Goal: Task Accomplishment & Management: Complete application form

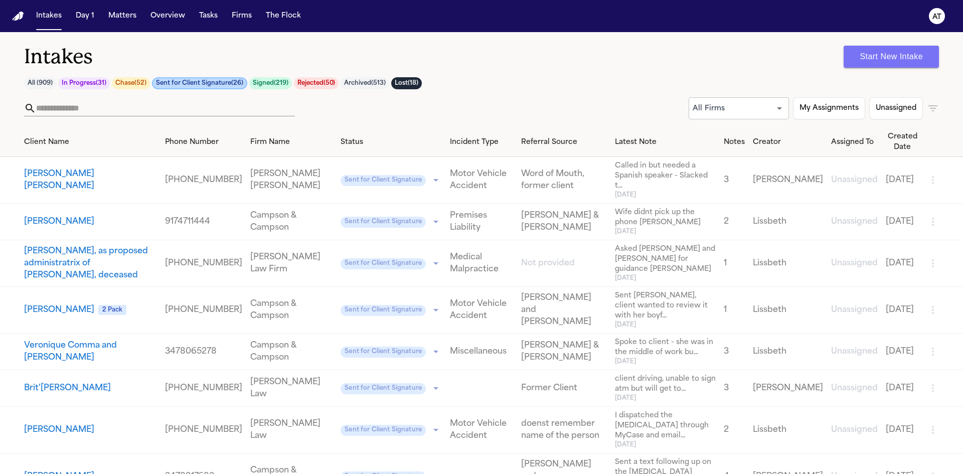
click at [886, 61] on button "Start New Intake" at bounding box center [890, 57] width 95 height 22
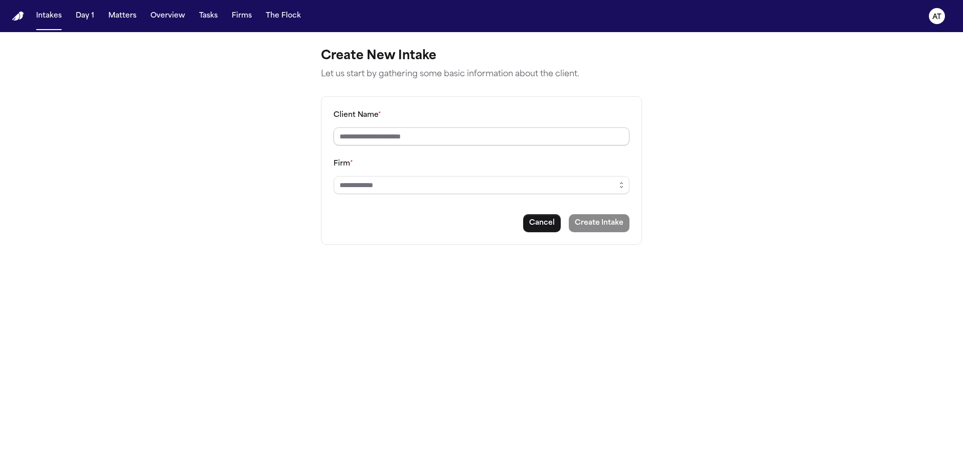
click at [431, 129] on input "Client Name *" at bounding box center [481, 136] width 296 height 18
click at [414, 140] on input "Client Name *" at bounding box center [481, 136] width 296 height 18
click at [57, 15] on button "Intakes" at bounding box center [49, 16] width 34 height 18
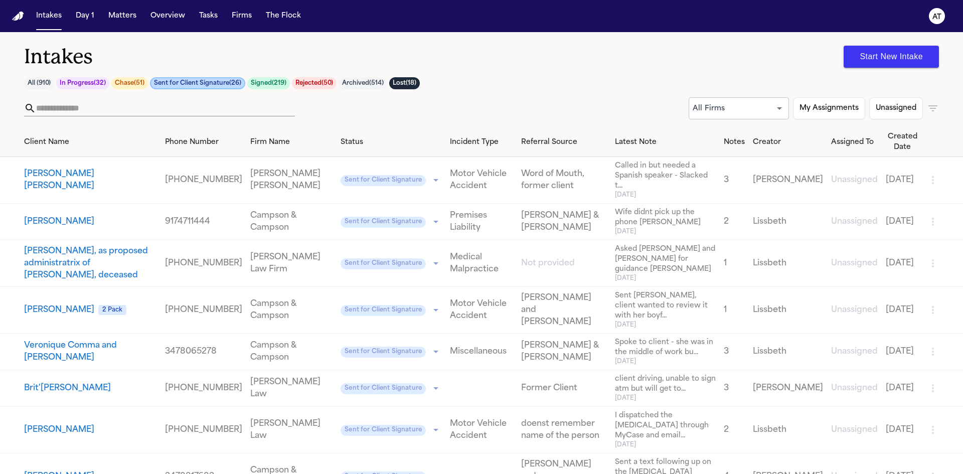
click at [905, 54] on button "Start New Intake" at bounding box center [890, 57] width 95 height 22
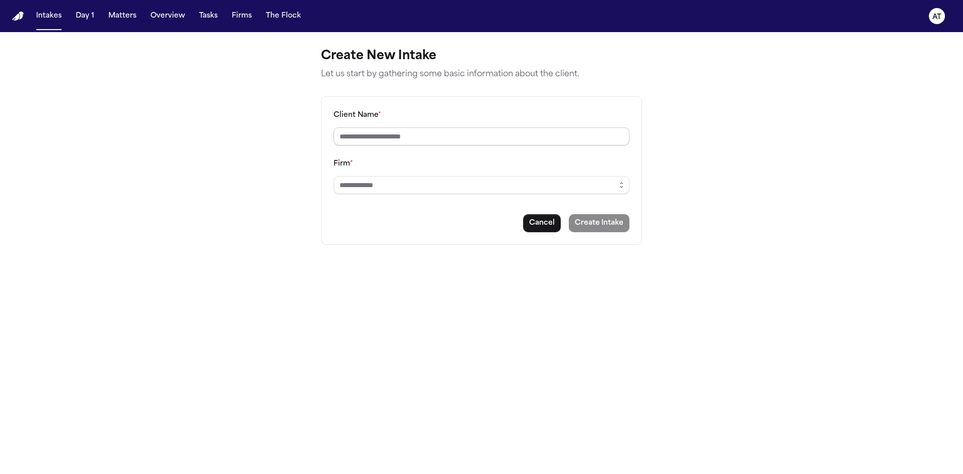
click at [486, 141] on input "Client Name *" at bounding box center [481, 136] width 296 height 18
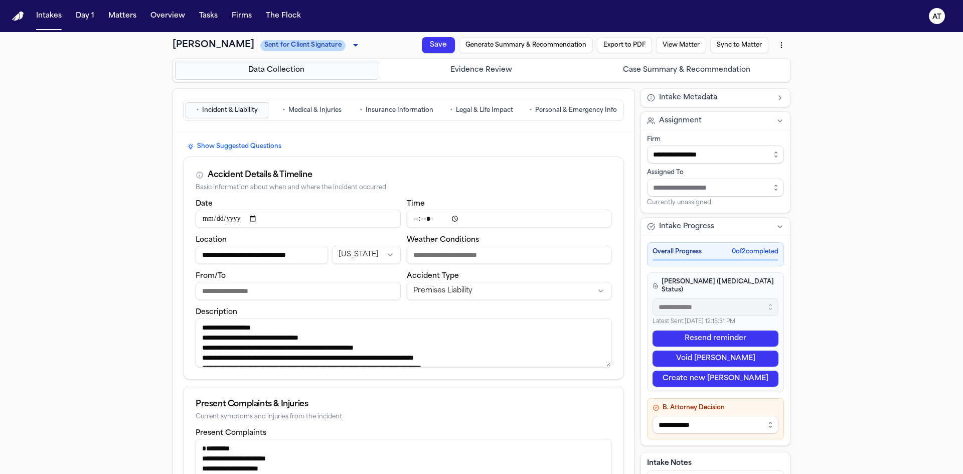
click at [565, 110] on span "Personal & Emergency Info" at bounding box center [576, 110] width 82 height 8
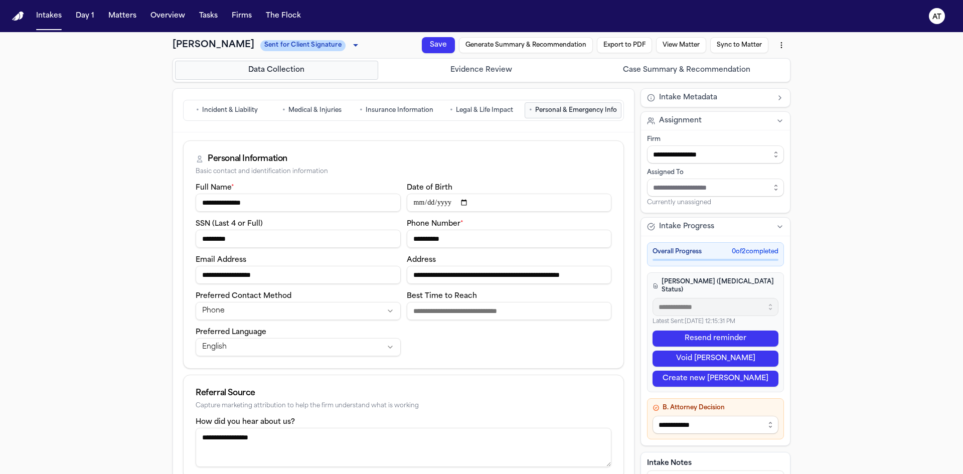
drag, startPoint x: 465, startPoint y: 243, endPoint x: 397, endPoint y: 245, distance: 68.7
click at [397, 245] on div "**********" at bounding box center [404, 268] width 416 height 174
click at [539, 181] on div "Personal Information Basic contact and identification information" at bounding box center [403, 161] width 440 height 41
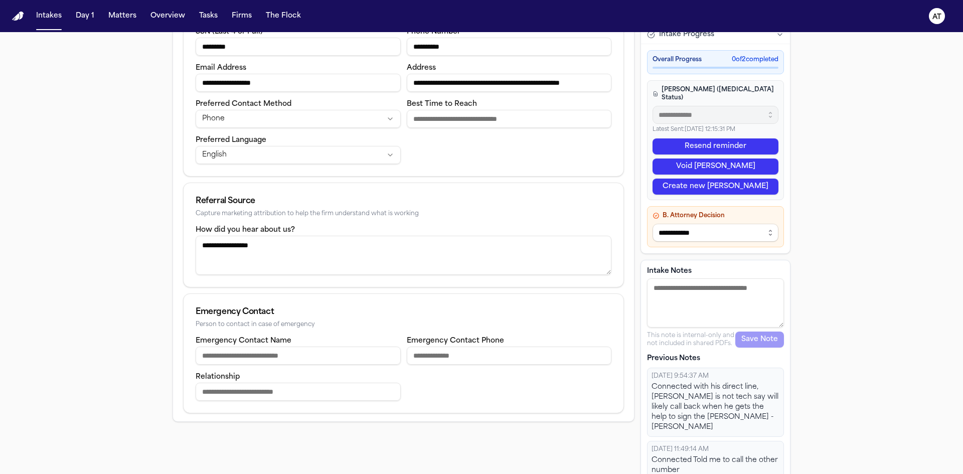
scroll to position [205, 0]
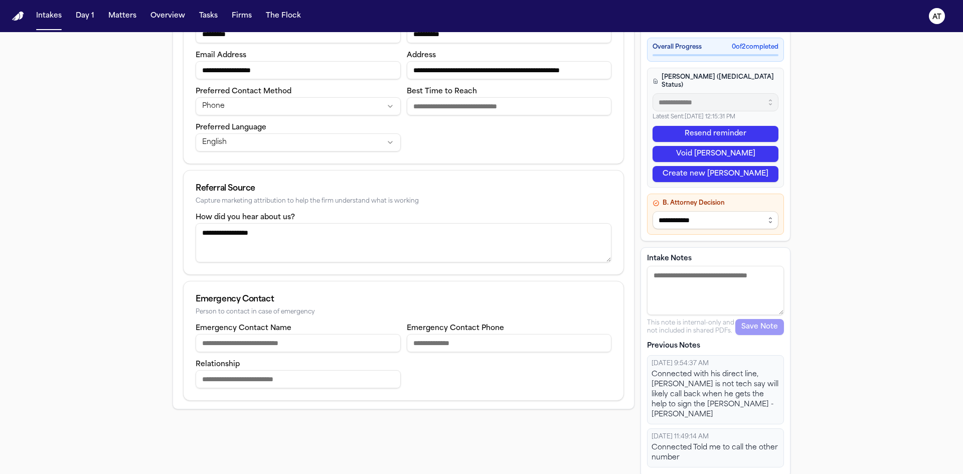
click at [692, 298] on textarea "Intake Notes" at bounding box center [715, 290] width 137 height 49
type textarea "*********"
click at [752, 330] on button "Save Note" at bounding box center [759, 327] width 49 height 16
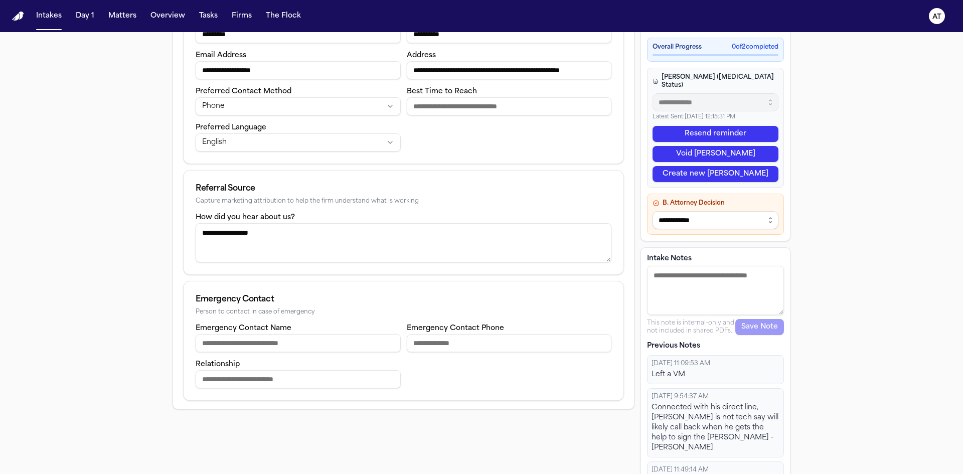
click at [422, 176] on div "**********" at bounding box center [403, 168] width 441 height 465
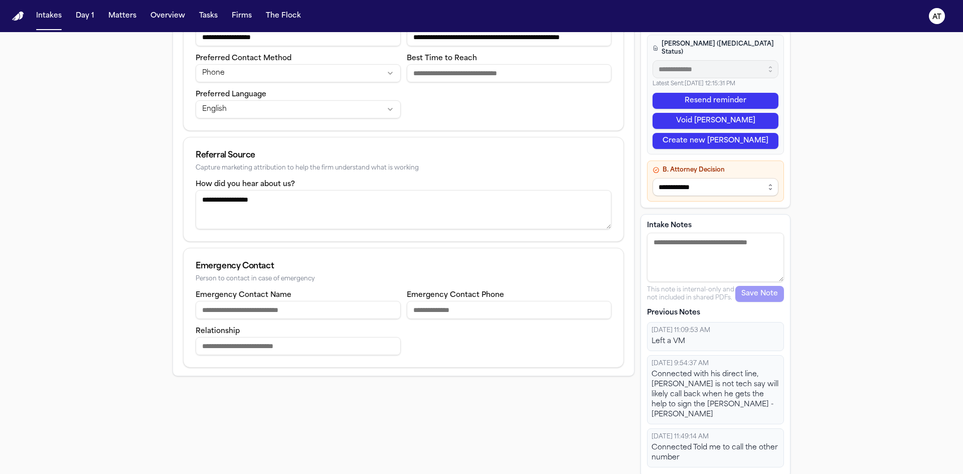
scroll to position [0, 0]
